Goal: Task Accomplishment & Management: Manage account settings

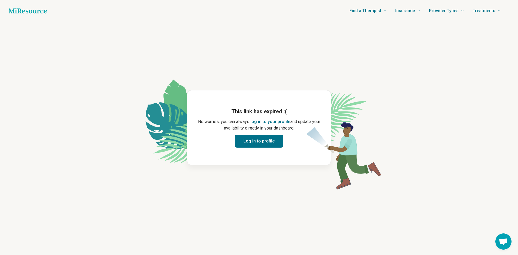
click at [252, 140] on button "Log in to profile" at bounding box center [259, 141] width 49 height 13
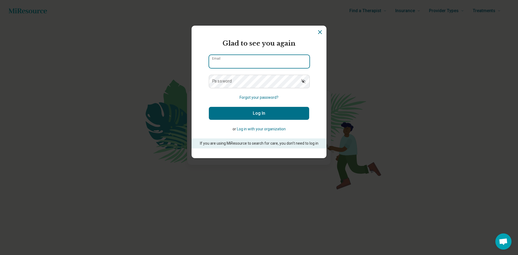
type input "**********"
click at [243, 114] on button "Log In" at bounding box center [259, 113] width 100 height 13
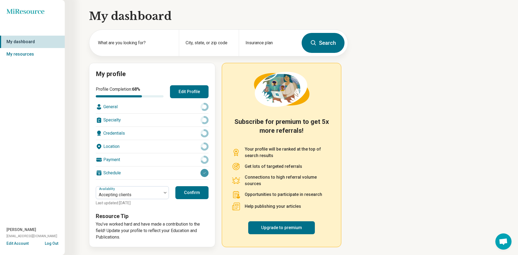
click at [189, 194] on button "Confirm" at bounding box center [191, 192] width 33 height 13
click at [182, 91] on button "Edit Profile" at bounding box center [189, 91] width 39 height 13
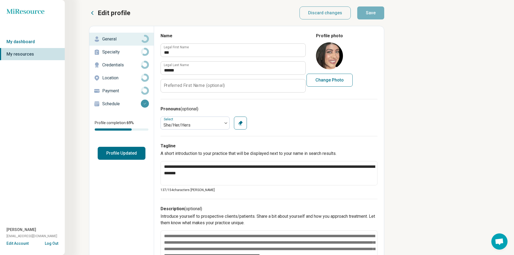
click at [106, 53] on p "Specialty" at bounding box center [121, 52] width 39 height 6
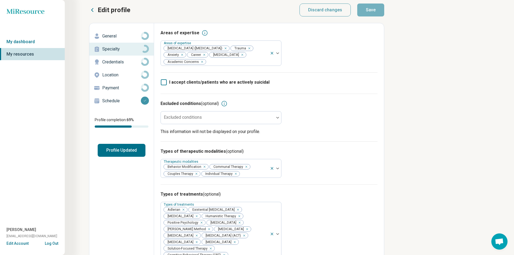
scroll to position [2, 0]
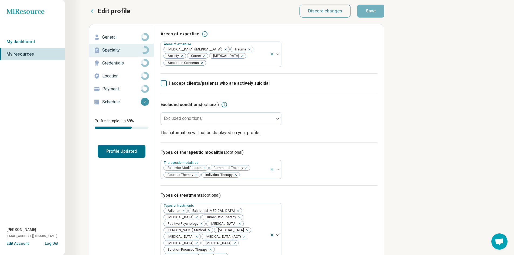
click at [114, 61] on p "Credentials" at bounding box center [121, 63] width 39 height 6
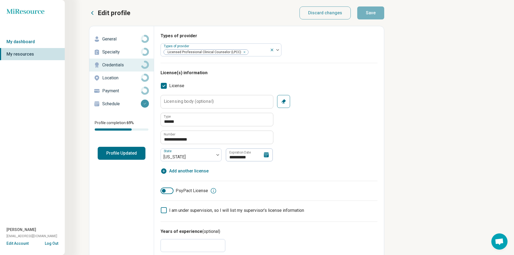
click at [114, 70] on link "Credentials" at bounding box center [121, 65] width 65 height 13
type textarea "*"
click at [120, 149] on button "Profile Updated" at bounding box center [122, 153] width 48 height 13
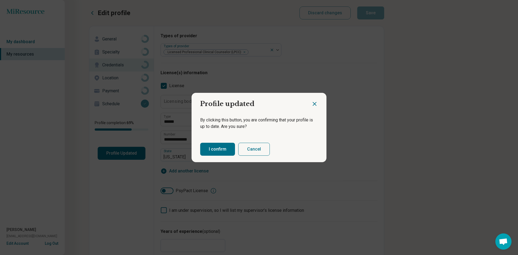
click at [217, 149] on button "I confirm" at bounding box center [217, 149] width 35 height 13
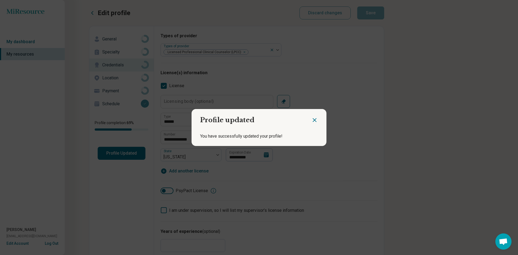
click at [313, 121] on icon "Close dialog" at bounding box center [314, 120] width 3 height 3
